Goal: Task Accomplishment & Management: Complete application form

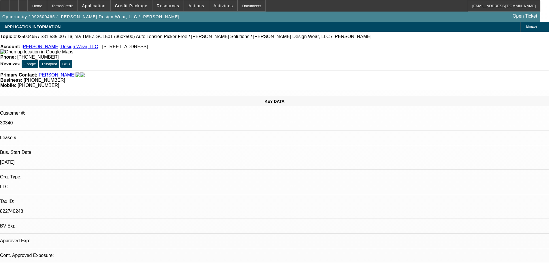
select select "0"
select select "2"
select select "0"
select select "6"
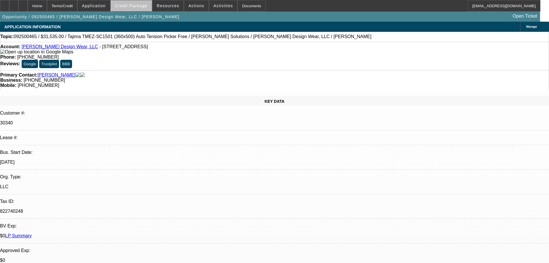
click at [143, 5] on span "Credit Package" at bounding box center [131, 5] width 33 height 5
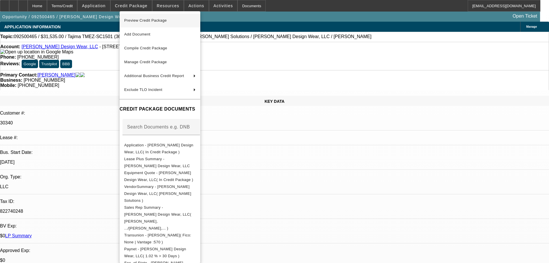
click at [139, 20] on span "Preview Credit Package" at bounding box center [145, 20] width 43 height 4
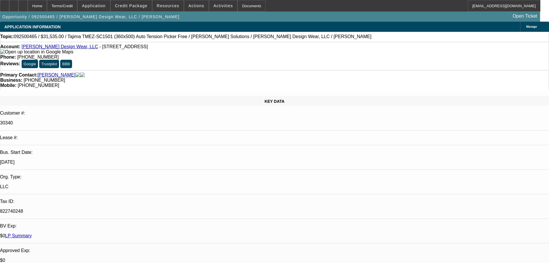
scroll to position [83, 0]
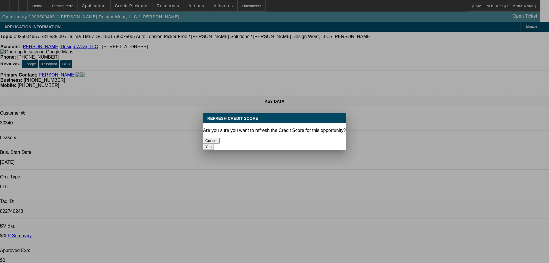
click at [214, 144] on button "Yes" at bounding box center [208, 147] width 11 height 6
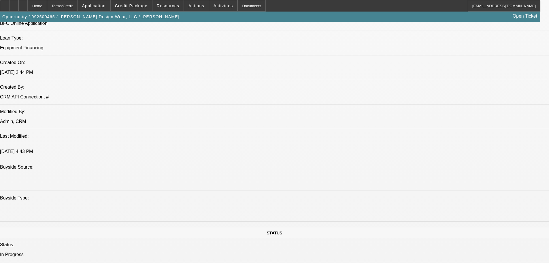
scroll to position [605, 0]
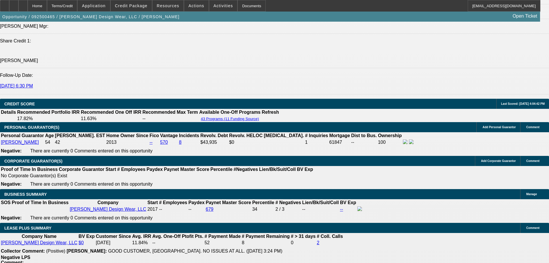
scroll to position [1002, 0]
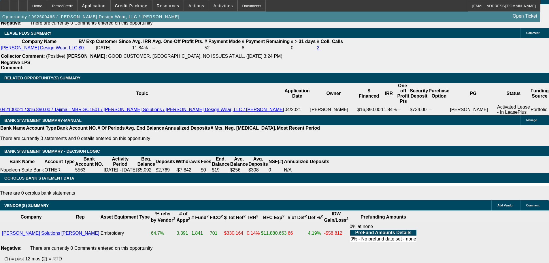
select select "6"
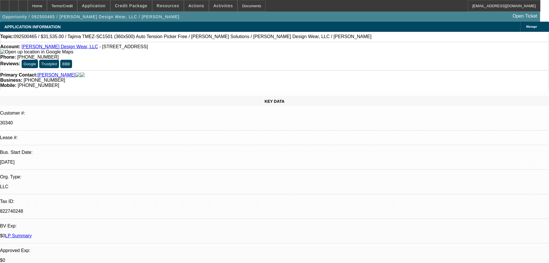
drag, startPoint x: 447, startPoint y: 75, endPoint x: 456, endPoint y: 76, distance: 9.3
type textarea "[PERSON_NAME]- PER DL ONLY DOING $16,000 A YEAR WITH AVG $250 IN HIS ACCT?? IS …"
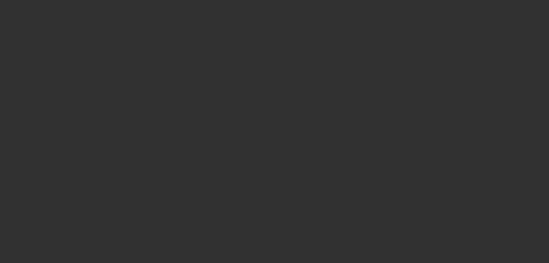
select select "0"
select select "2"
select select "0"
select select "6"
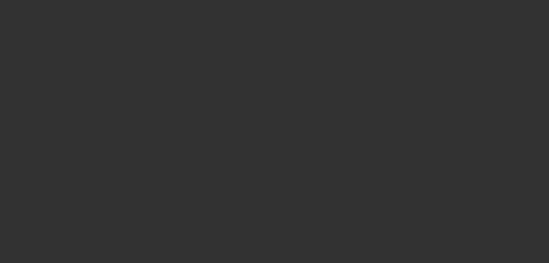
select select "0"
select select "2"
select select "0"
select select "6"
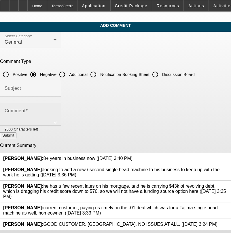
click at [55, 108] on div "Comment" at bounding box center [31, 114] width 52 height 23
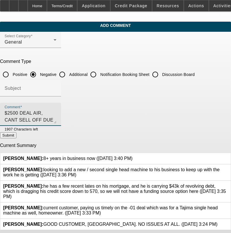
click at [57, 112] on textarea "$2500 DEAL AIR, CANT SELL OFF DUE TO POOR CREDIT SCORE AND RECENT 30S NOTED, MA…" at bounding box center [31, 117] width 52 height 14
click at [41, 119] on textarea "$2500 DEAL AIR, CANT SELL OFF DUE TO POOR CREDIT SCORE AND RECENT 30S NOTED ON …" at bounding box center [31, 117] width 52 height 14
click at [57, 121] on textarea "$2500 DEAL AIR, CANT SELL OFF DUE TO POOR CREDIT SCORE AND RECENT 30S NOTED ON …" at bounding box center [31, 117] width 52 height 14
type textarea "$2500 DEAL AIR, CANT SELL OFF DUE TO POOR CREDIT SCORE AND RECENT 30S NOTED ON …"
click at [16, 138] on button "Submit" at bounding box center [8, 135] width 16 height 6
